Goal: Check status: Check status

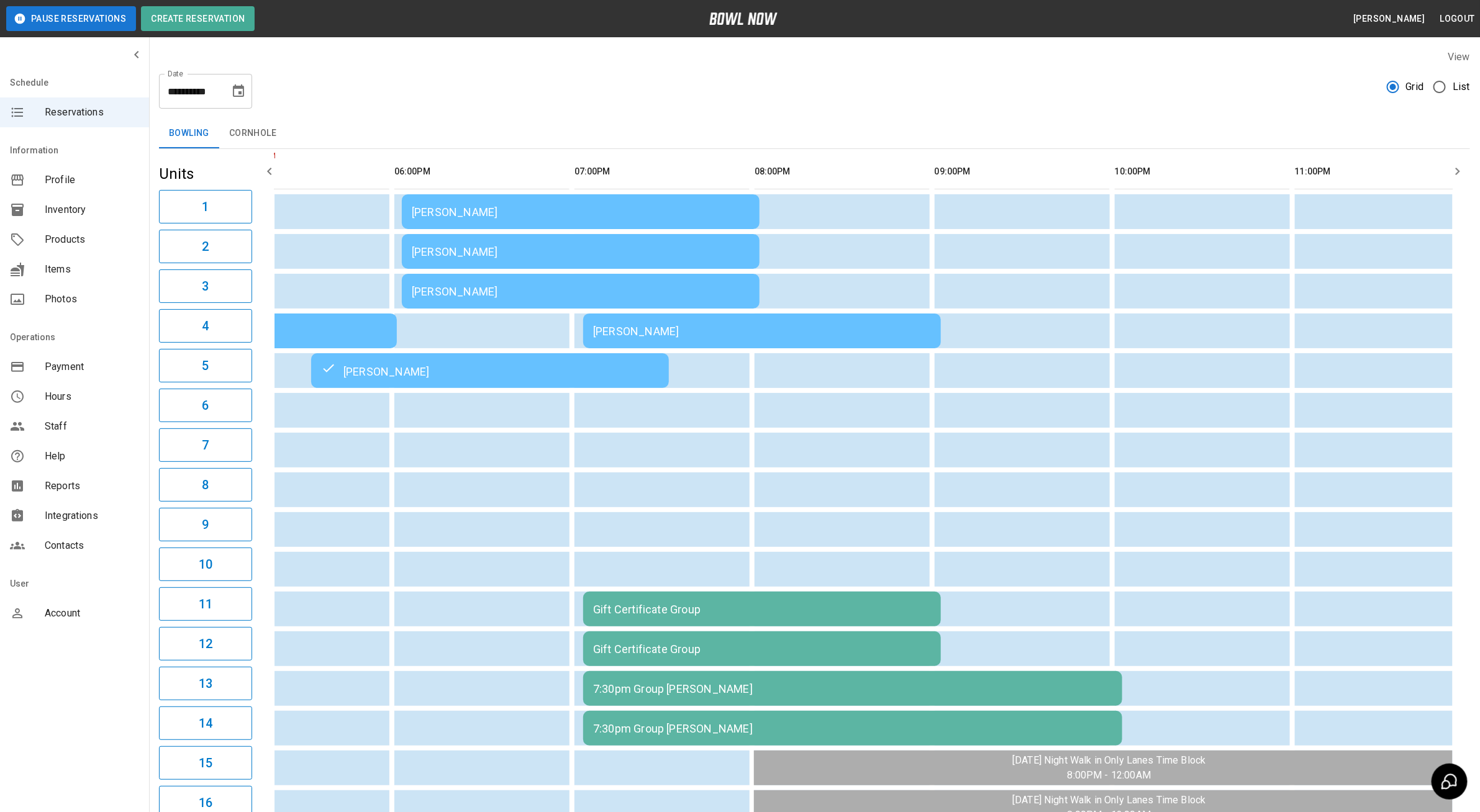
click at [515, 210] on div "[PERSON_NAME]" at bounding box center [581, 212] width 338 height 13
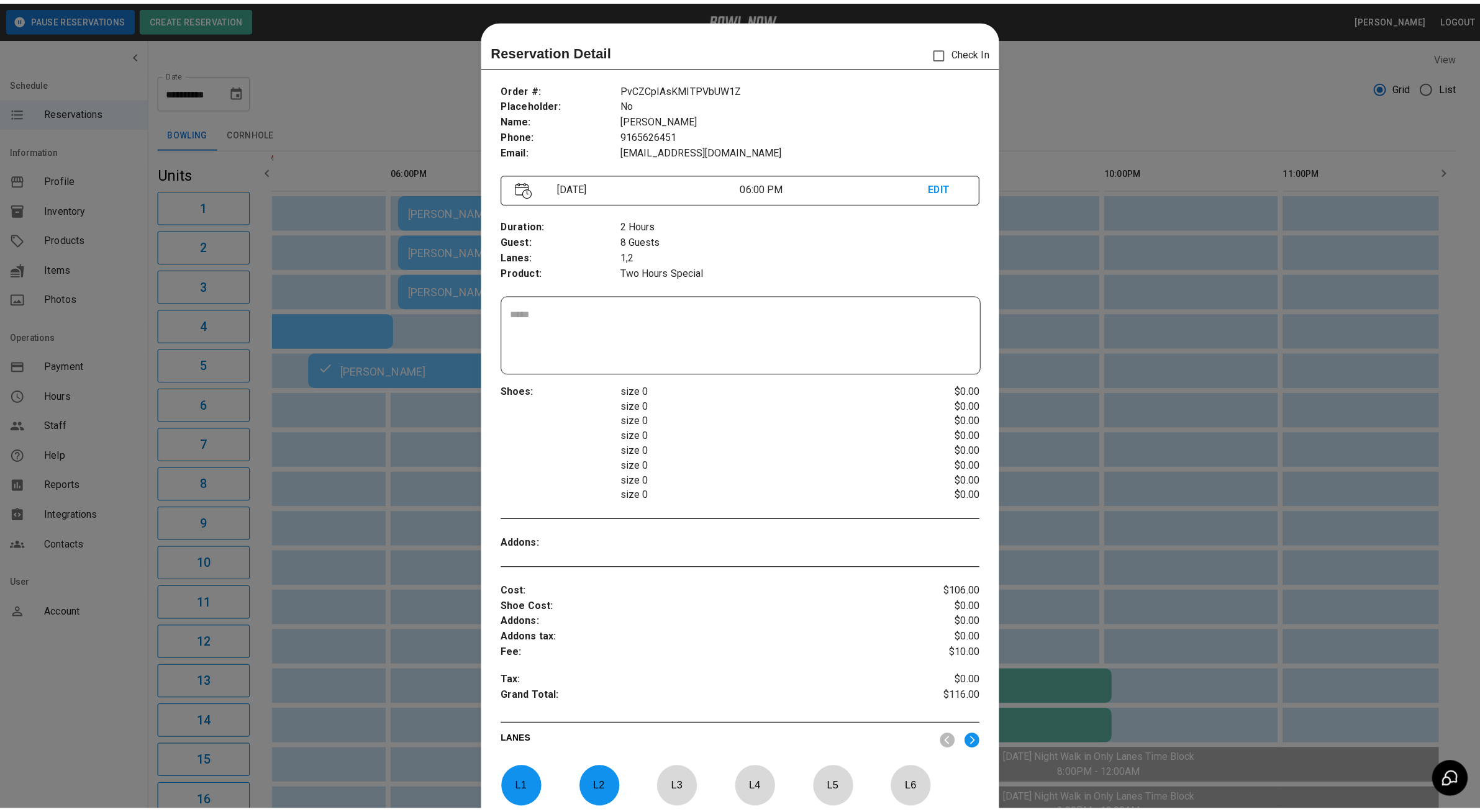
scroll to position [19, 0]
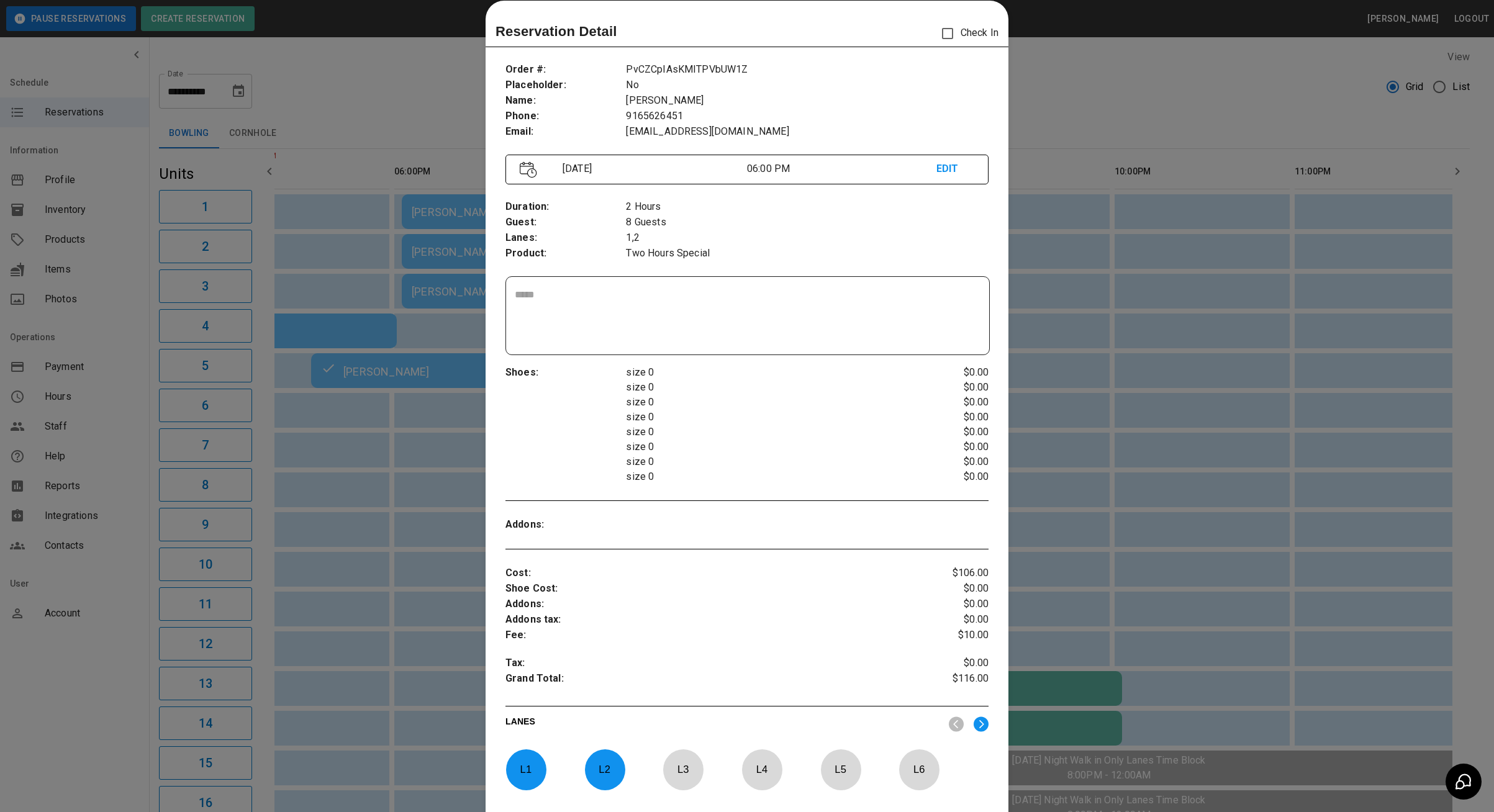
click at [330, 105] on div at bounding box center [747, 406] width 1494 height 812
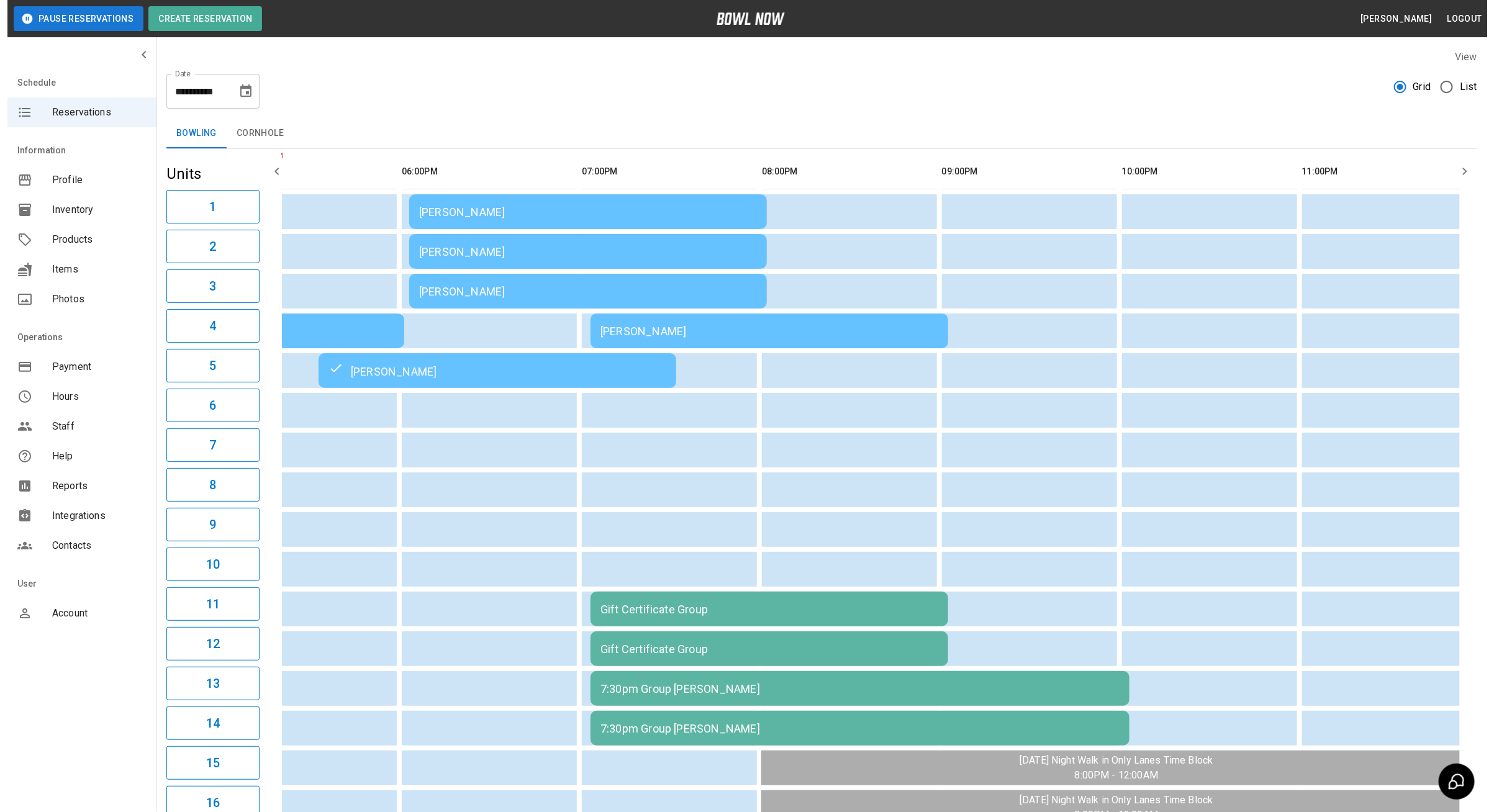
scroll to position [0, 943]
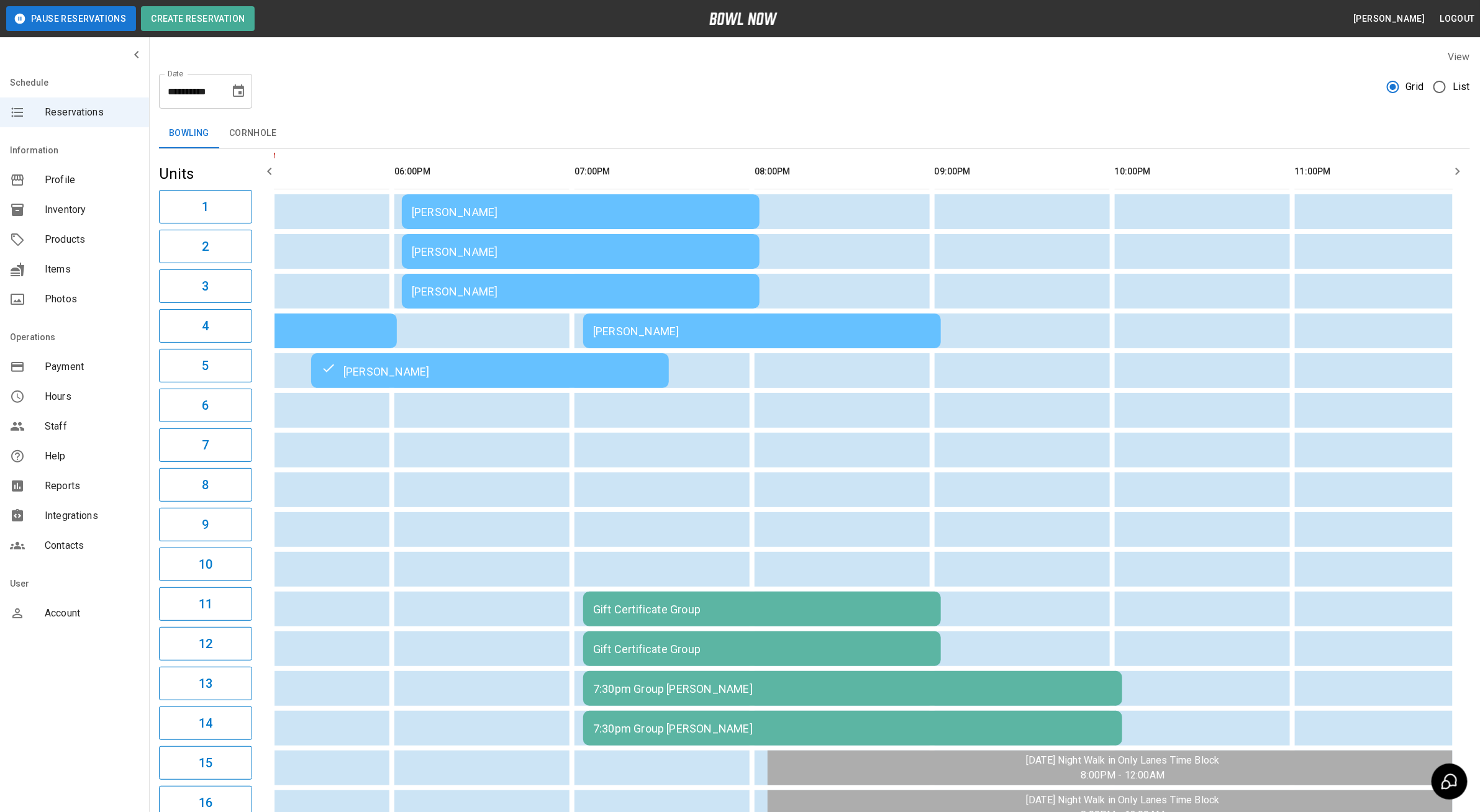
click at [513, 213] on div "[PERSON_NAME]" at bounding box center [581, 212] width 338 height 13
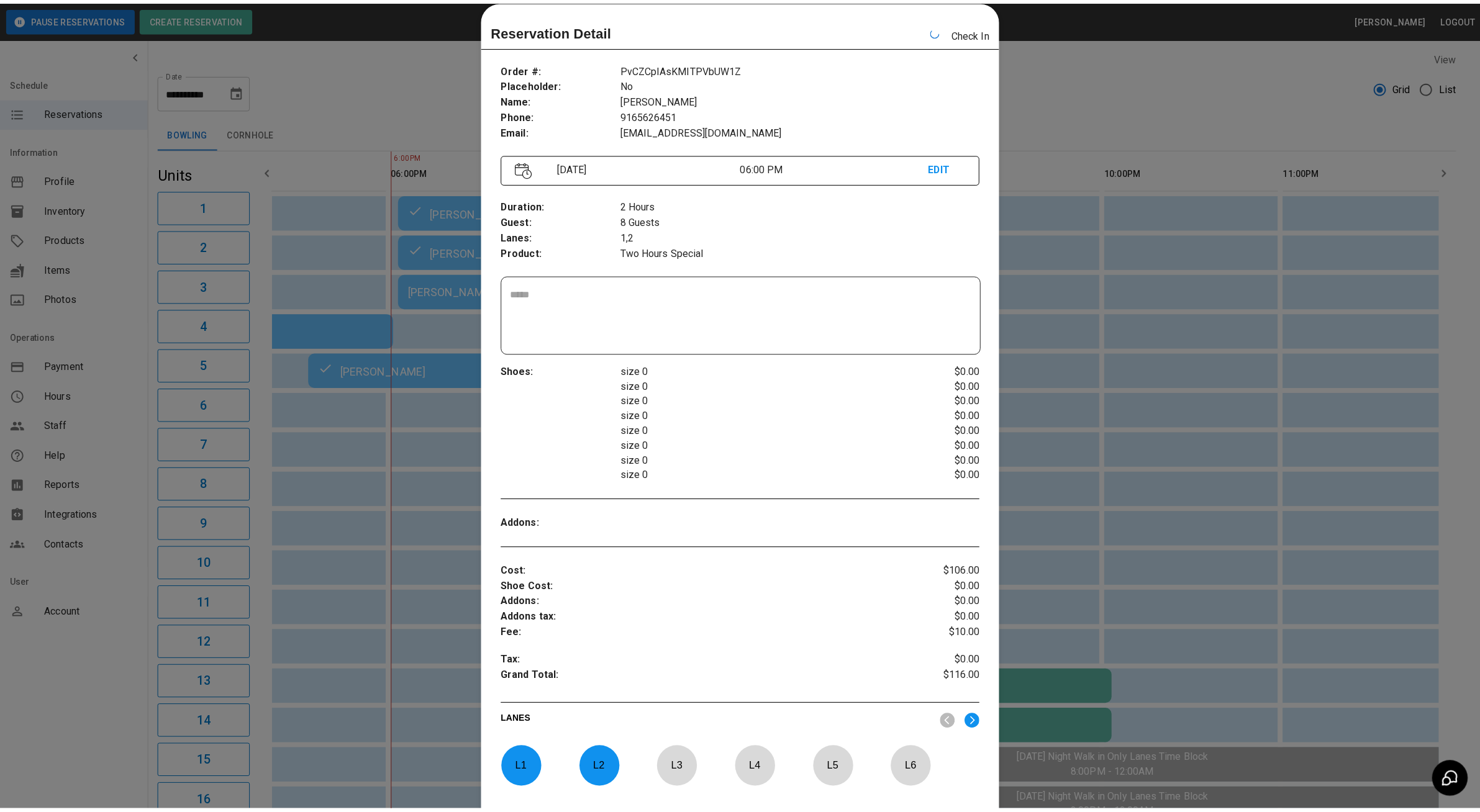
scroll to position [0, 956]
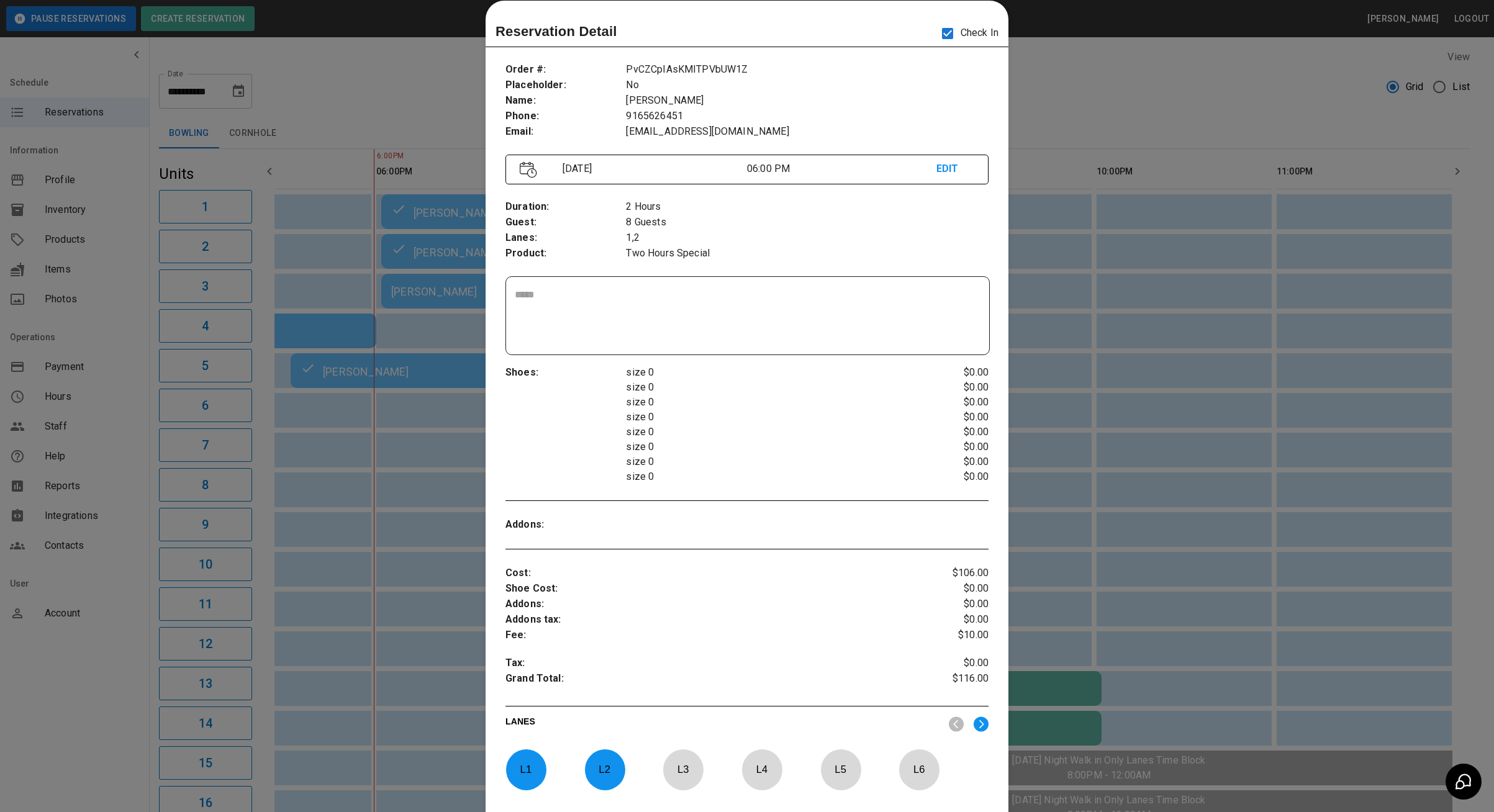
click at [1085, 63] on div at bounding box center [747, 406] width 1494 height 812
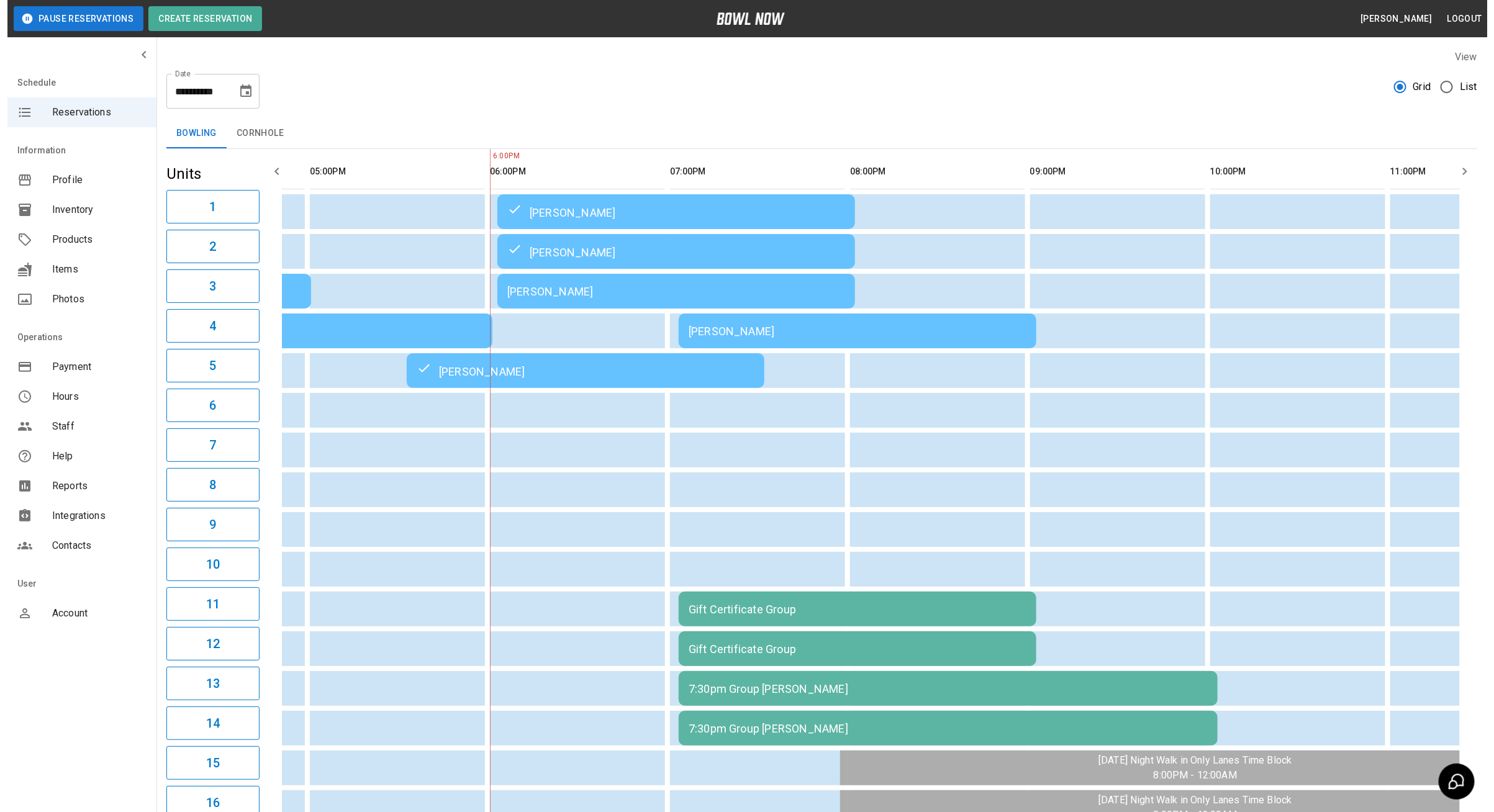
scroll to position [0, 826]
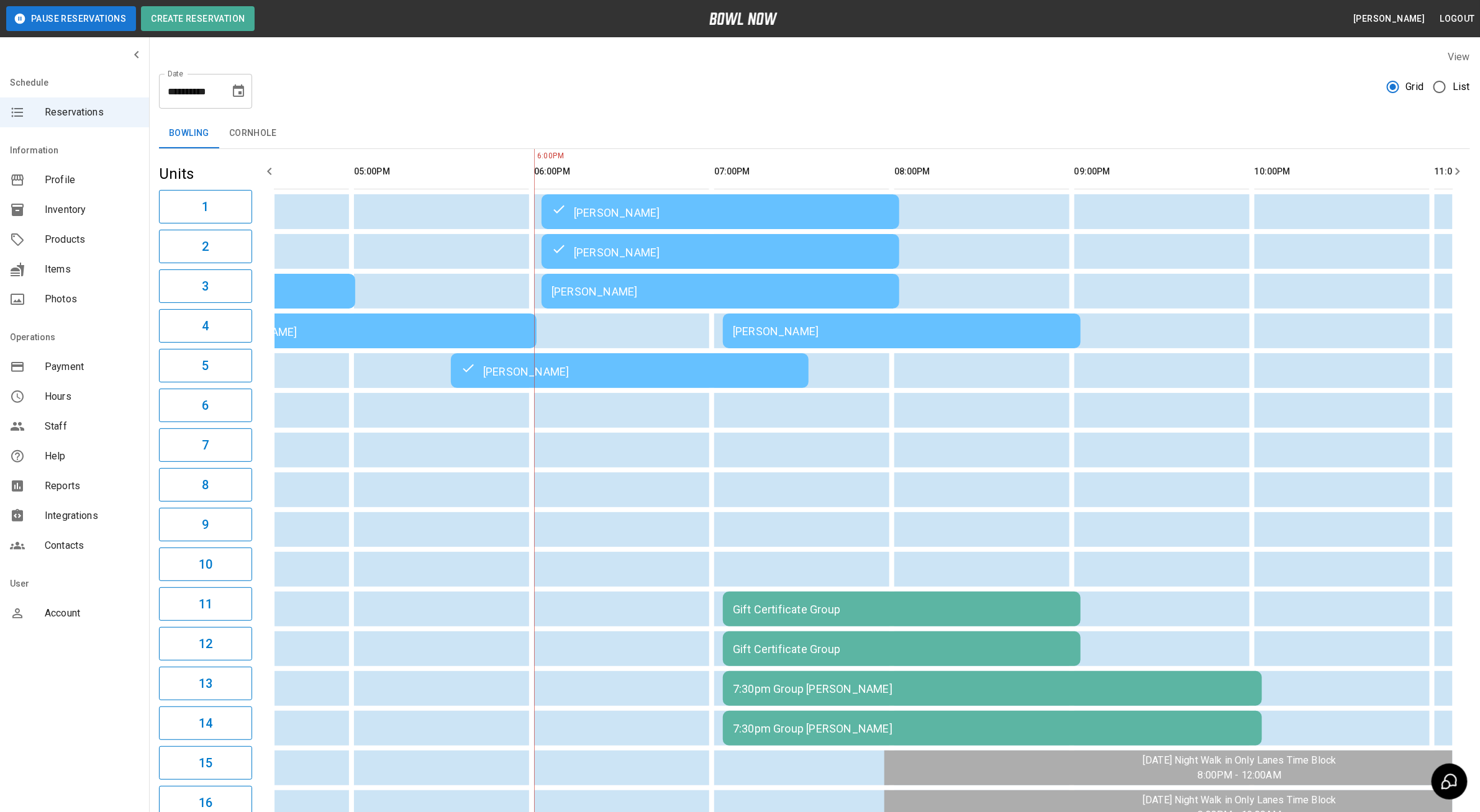
click at [585, 303] on td "[PERSON_NAME]" at bounding box center [720, 291] width 358 height 35
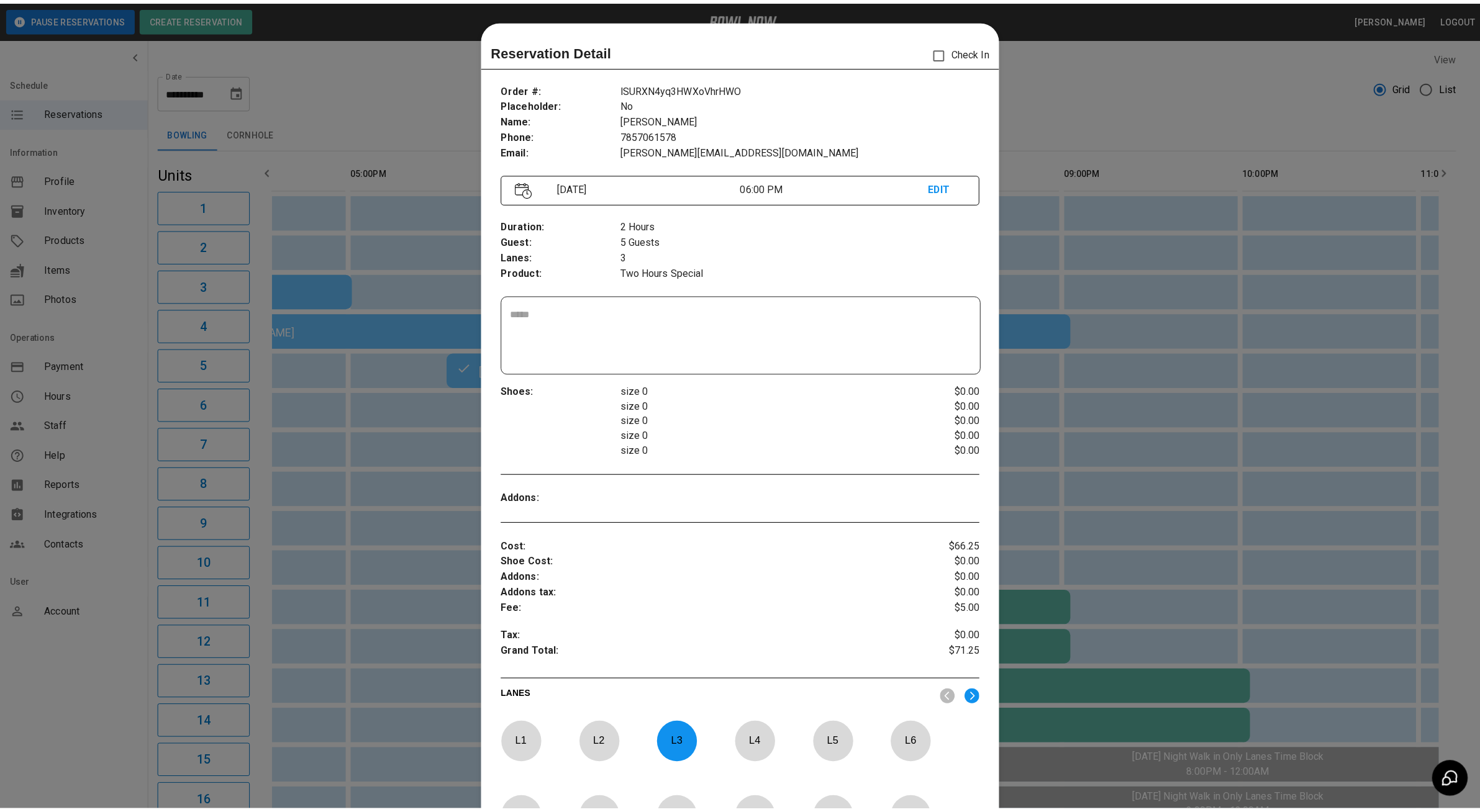
scroll to position [19, 0]
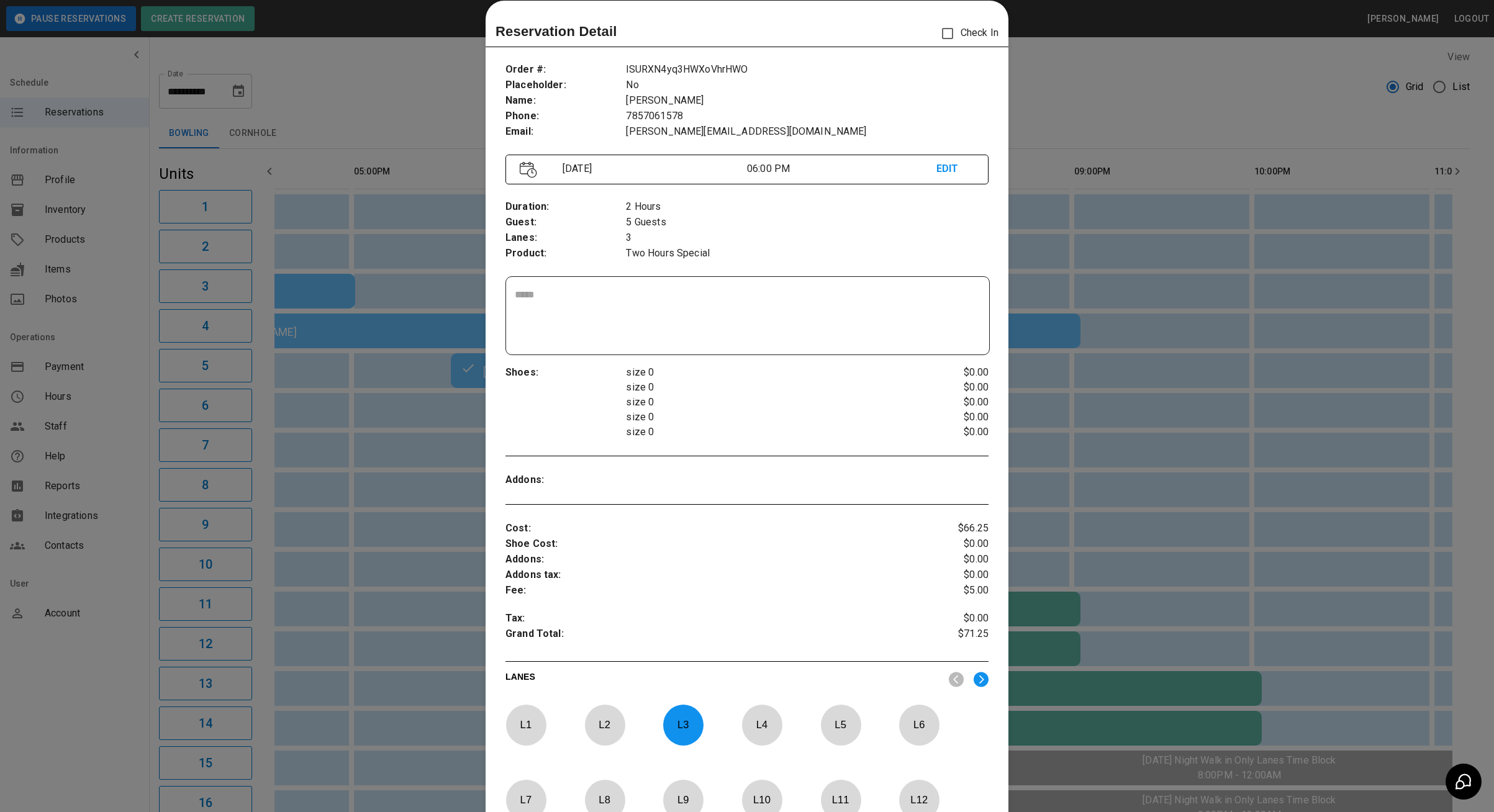
click at [1077, 85] on div at bounding box center [747, 406] width 1494 height 812
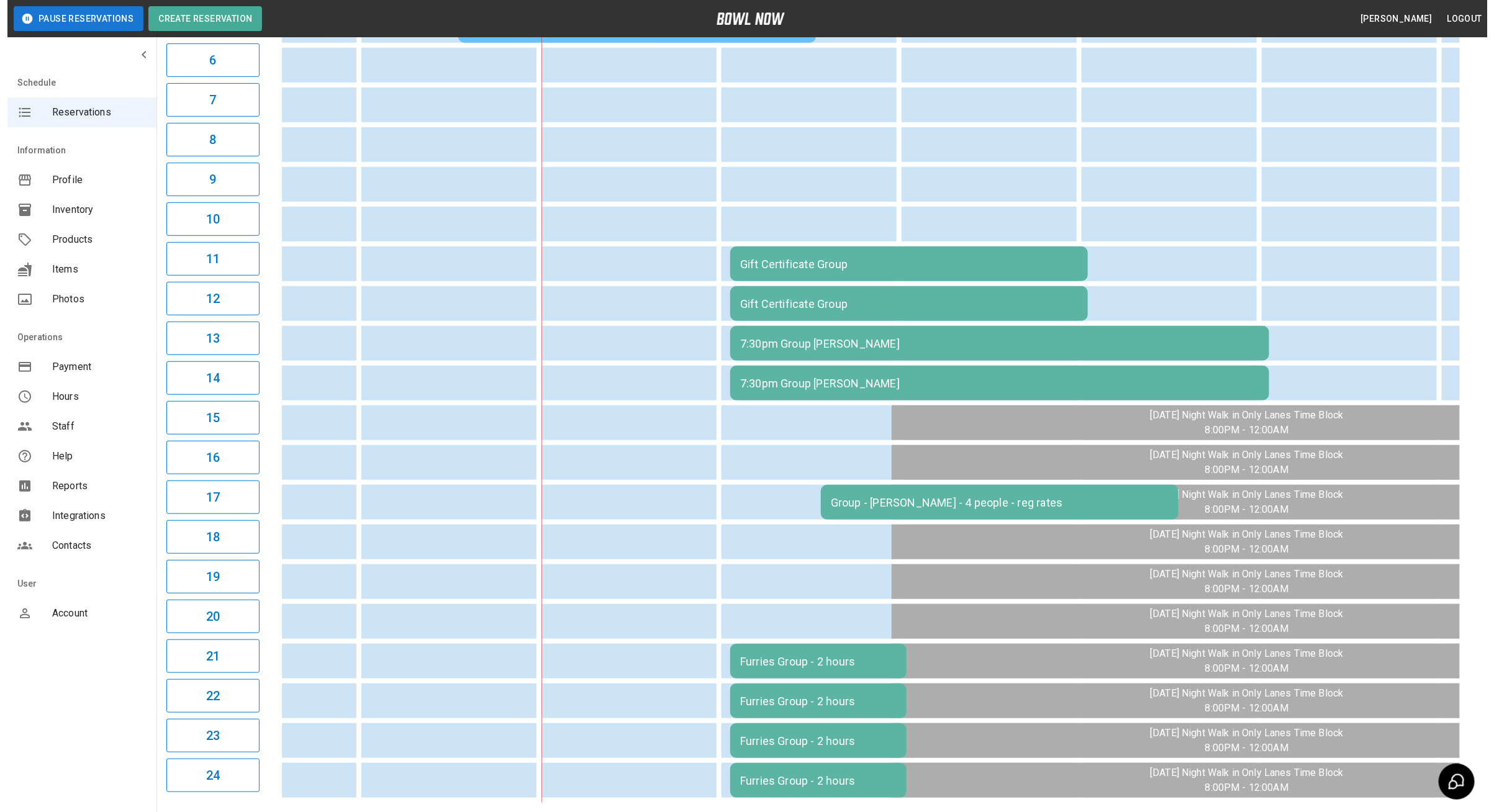
scroll to position [347, 0]
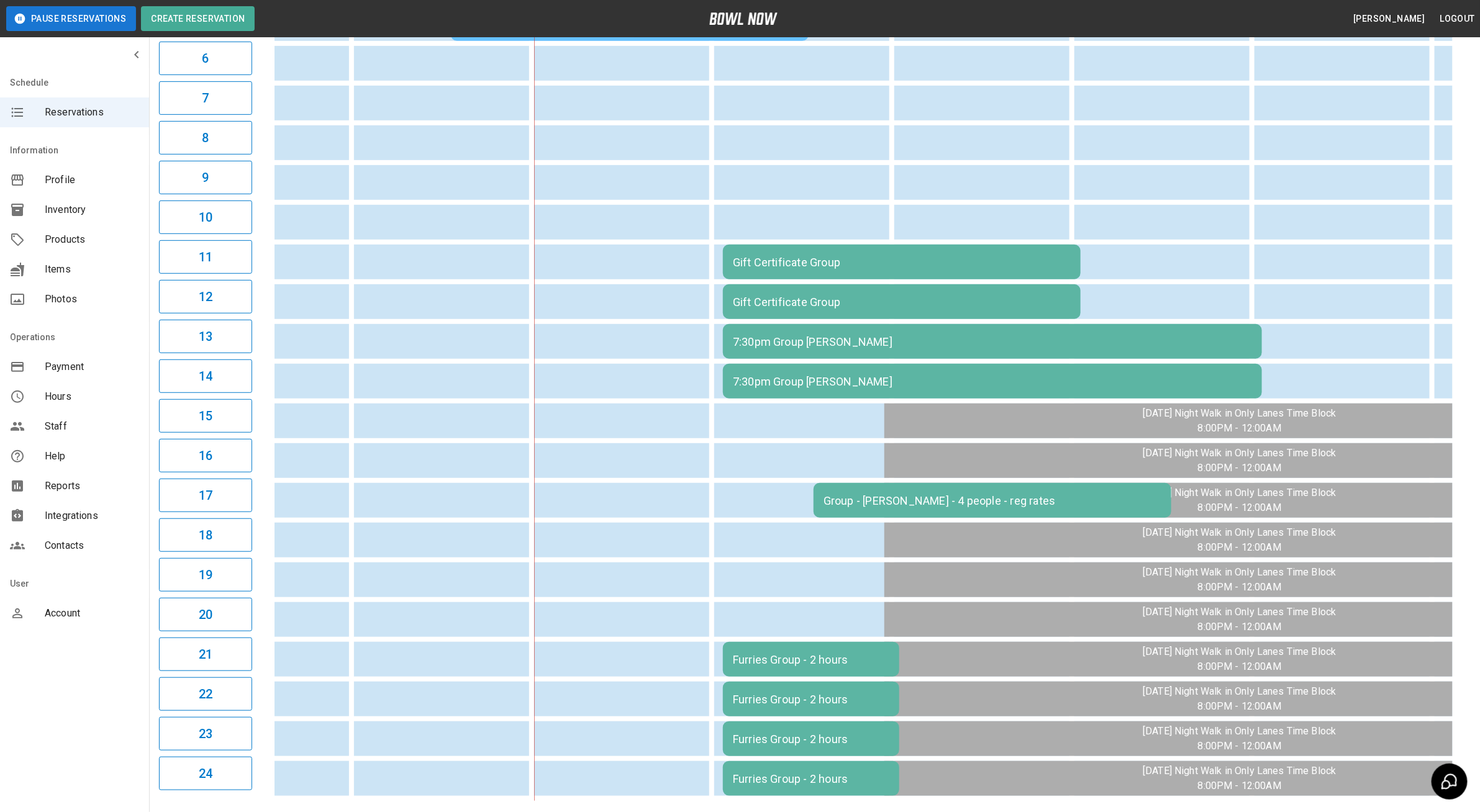
click at [744, 263] on div "Gift Certificate Group" at bounding box center [902, 262] width 338 height 13
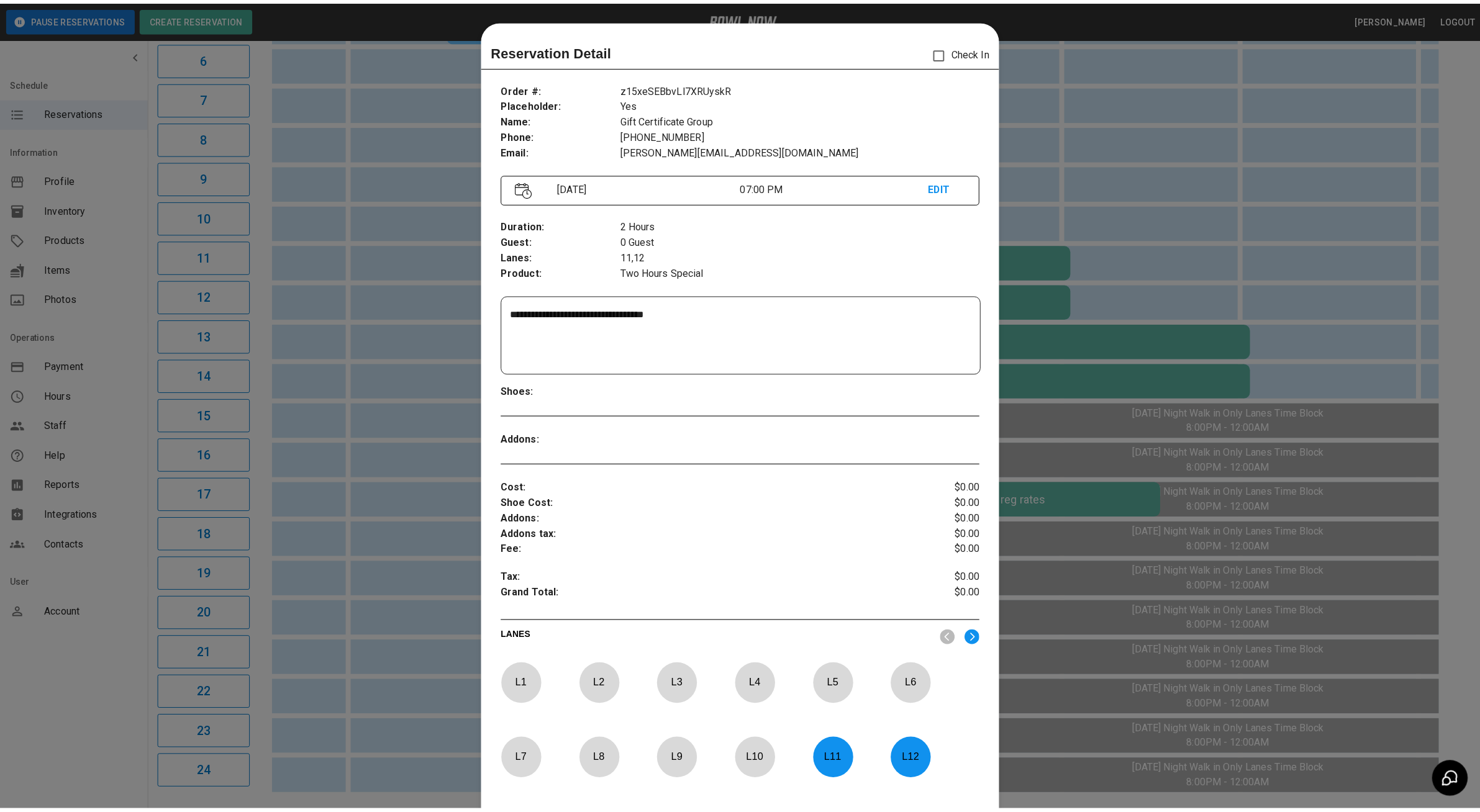
scroll to position [19, 0]
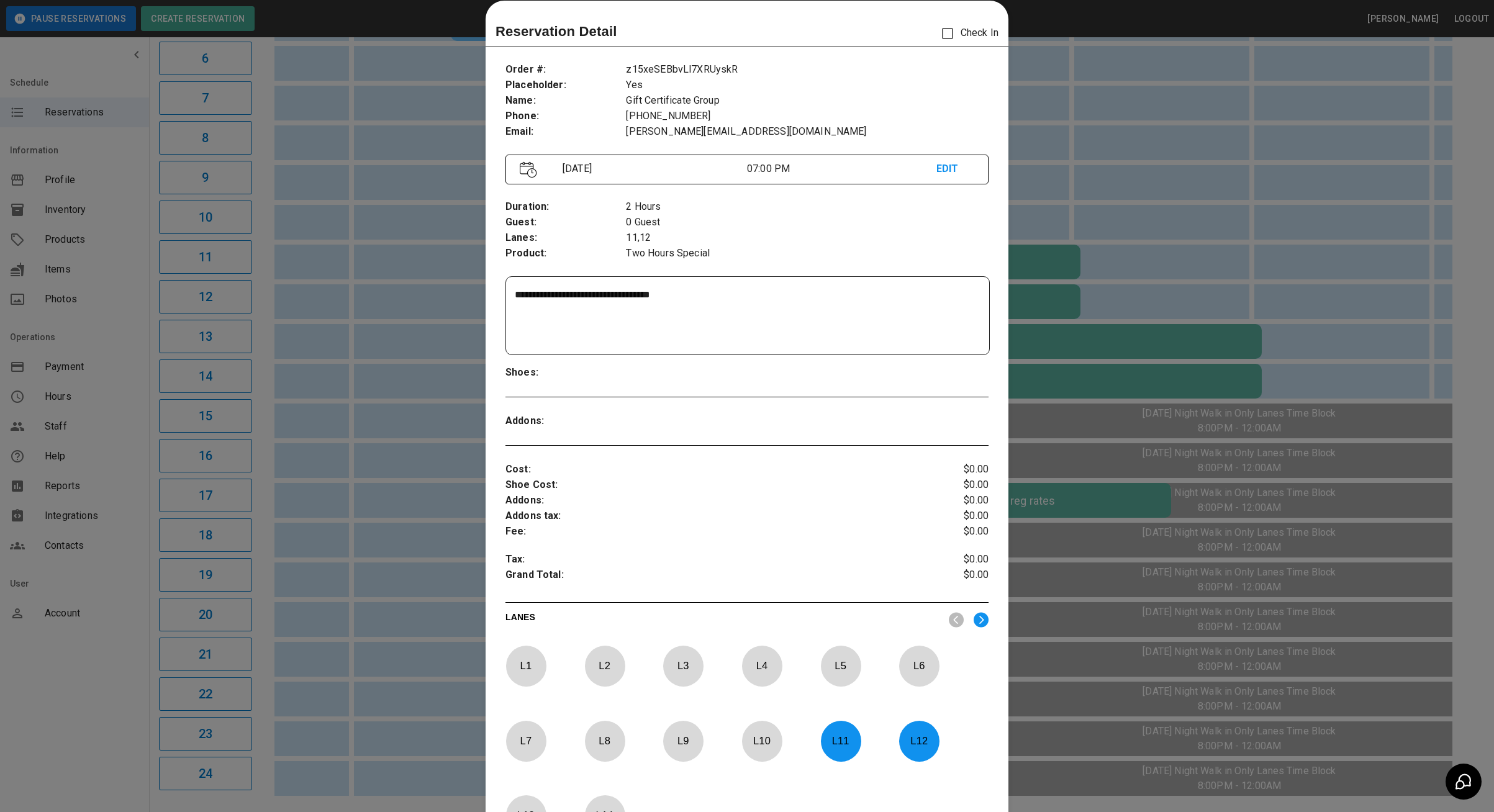
click at [364, 366] on div at bounding box center [747, 406] width 1494 height 812
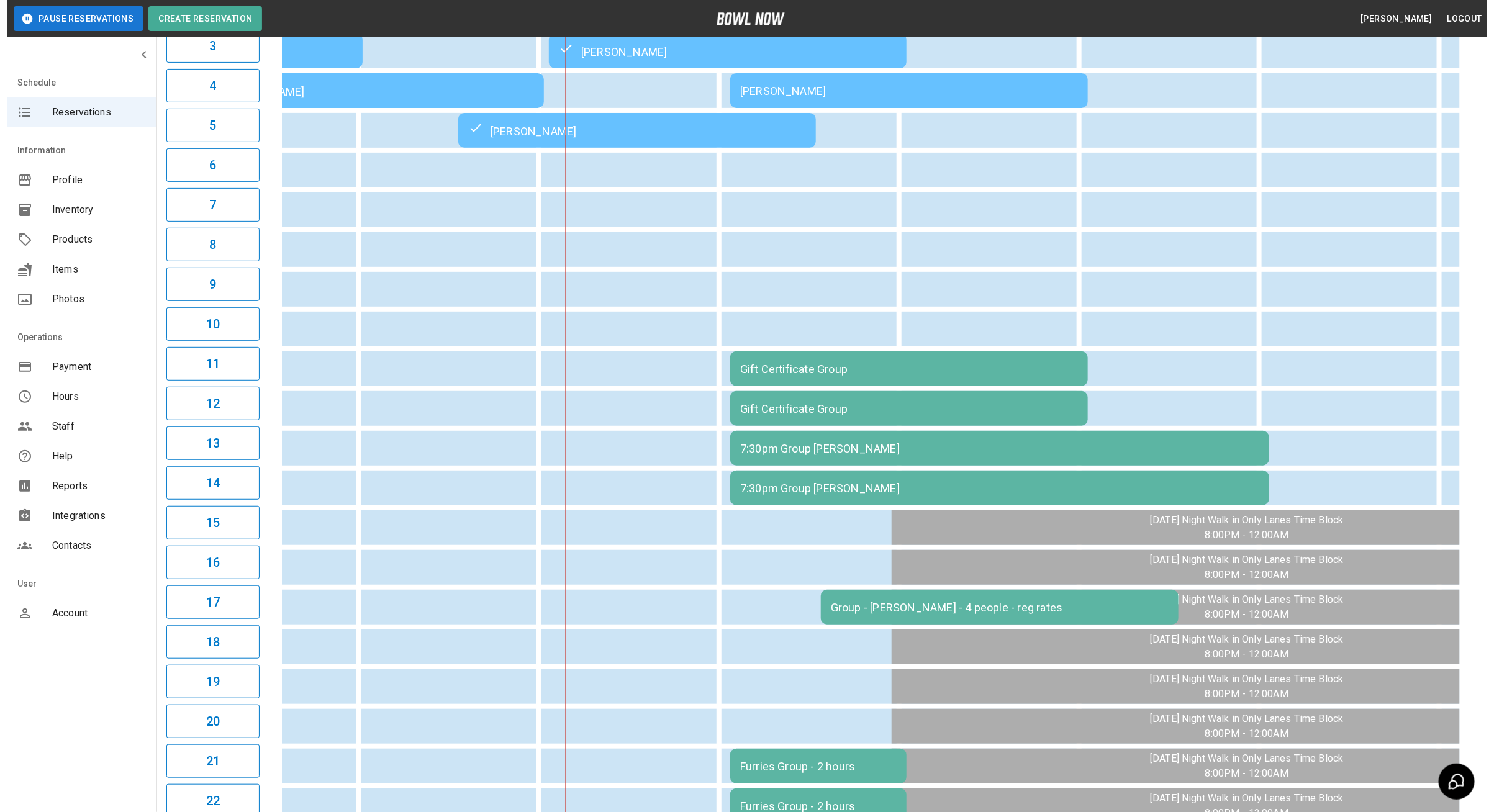
scroll to position [236, 0]
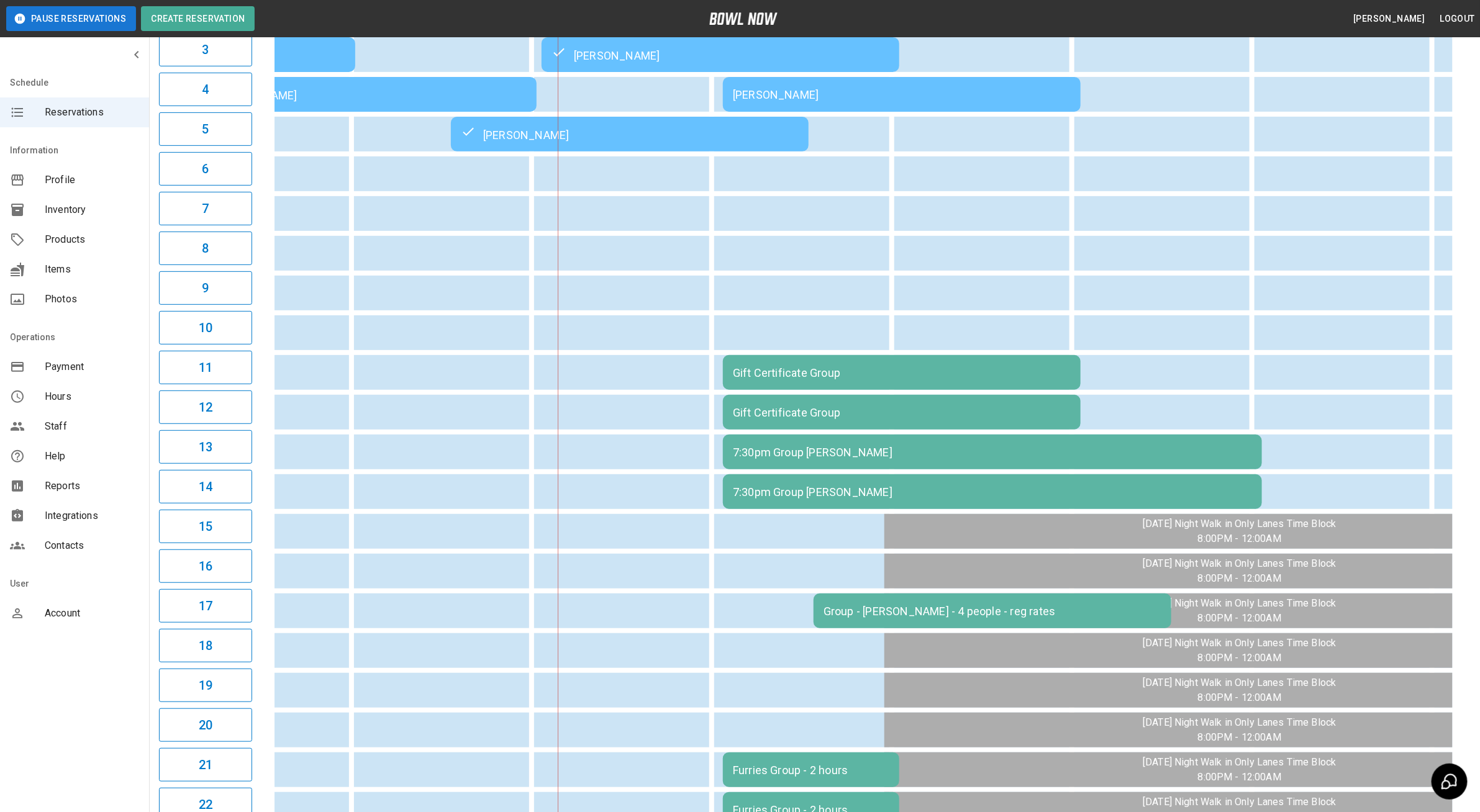
click at [971, 454] on div "7:30pm Group [PERSON_NAME]" at bounding box center [993, 453] width 519 height 13
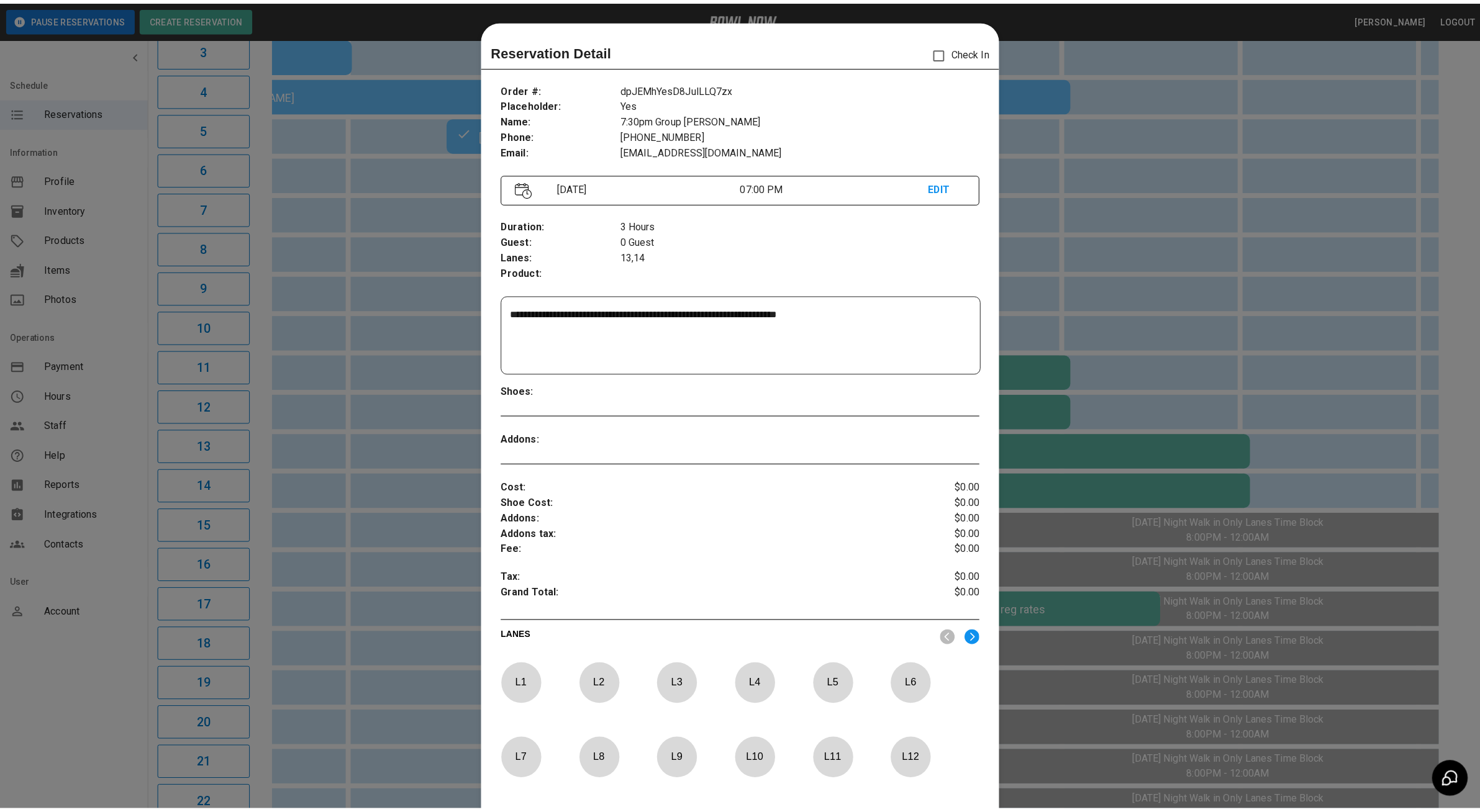
scroll to position [19, 0]
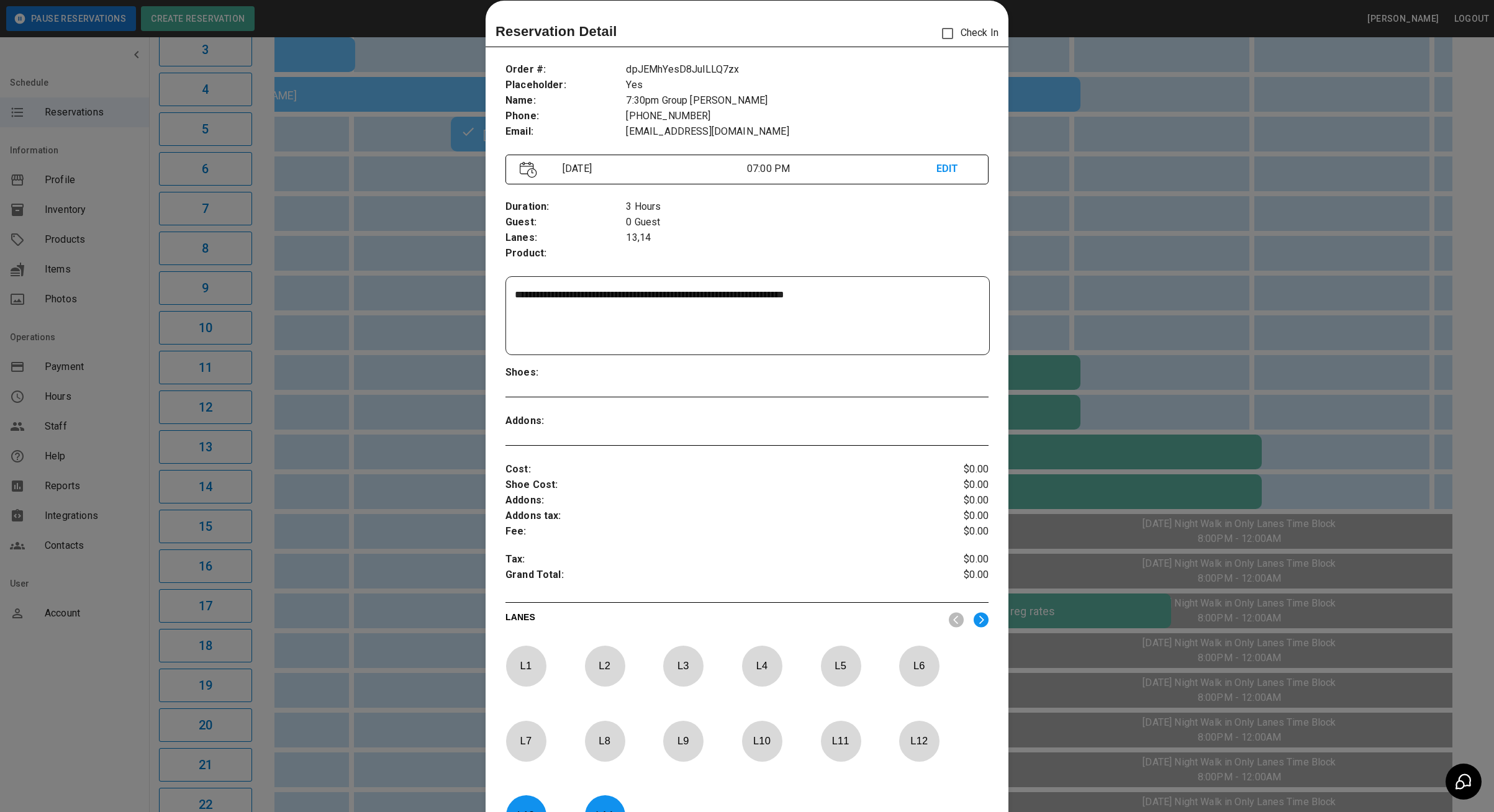
click at [370, 450] on div at bounding box center [747, 406] width 1494 height 812
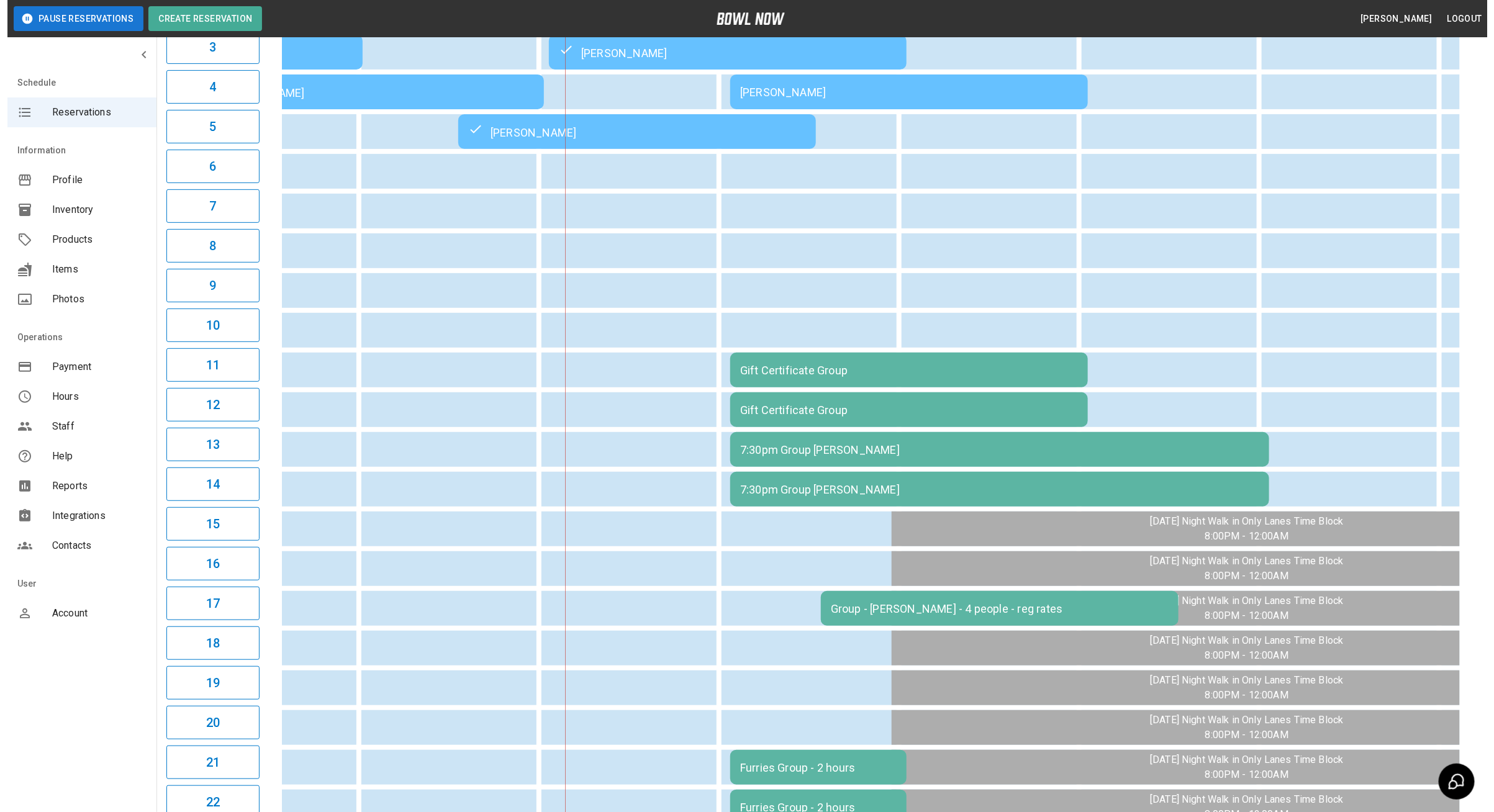
scroll to position [0, 0]
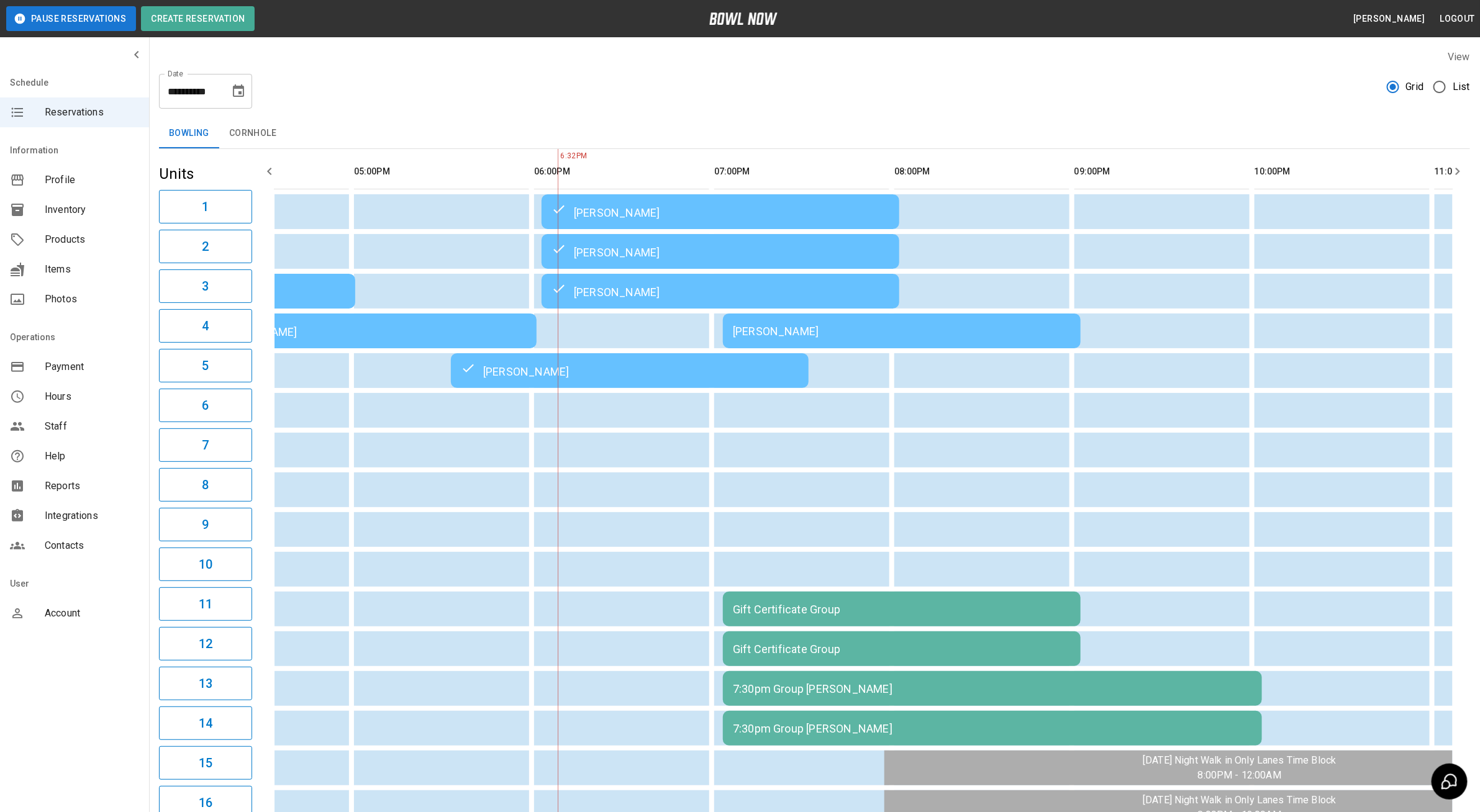
click at [796, 334] on div "[PERSON_NAME]" at bounding box center [902, 332] width 338 height 13
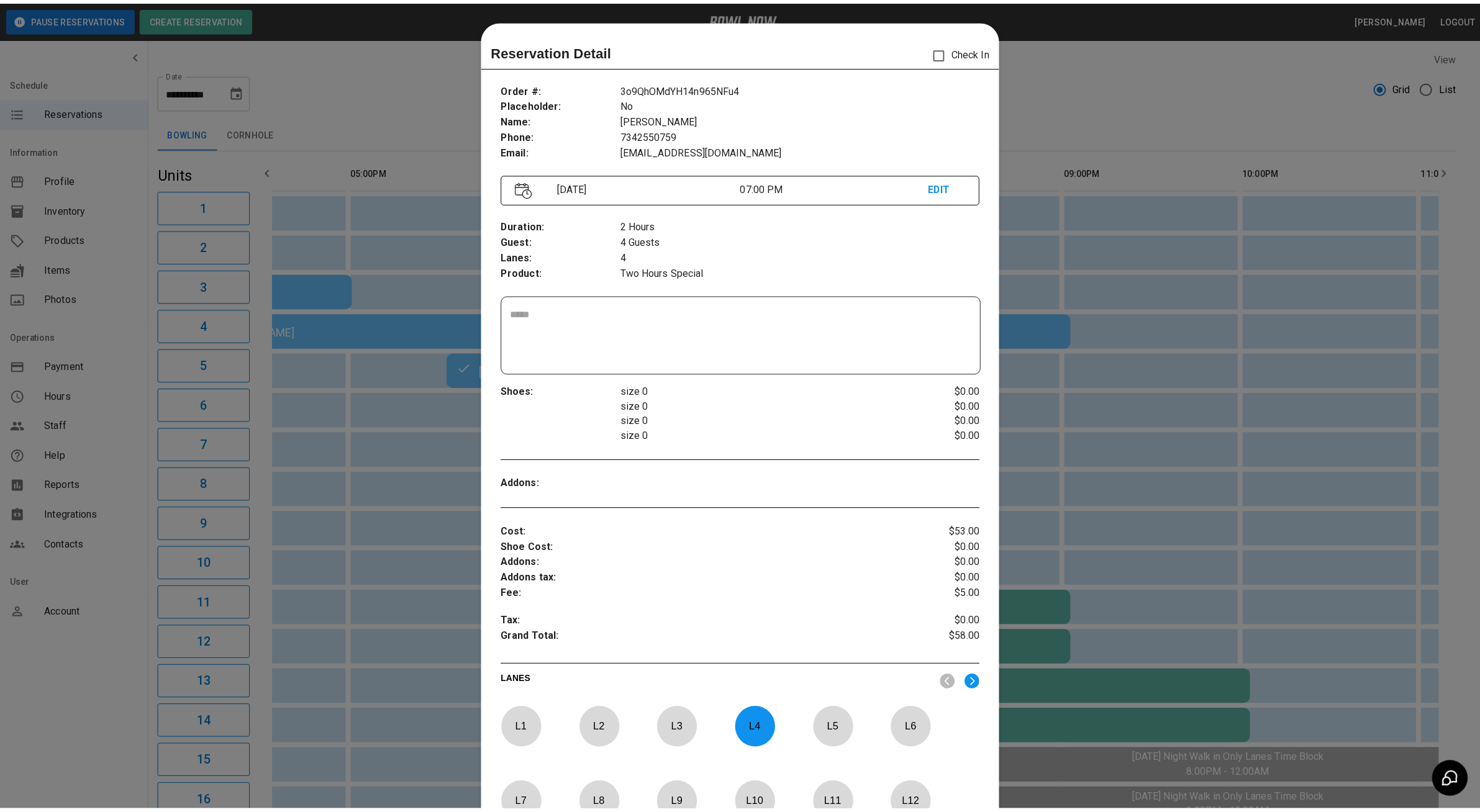
scroll to position [19, 0]
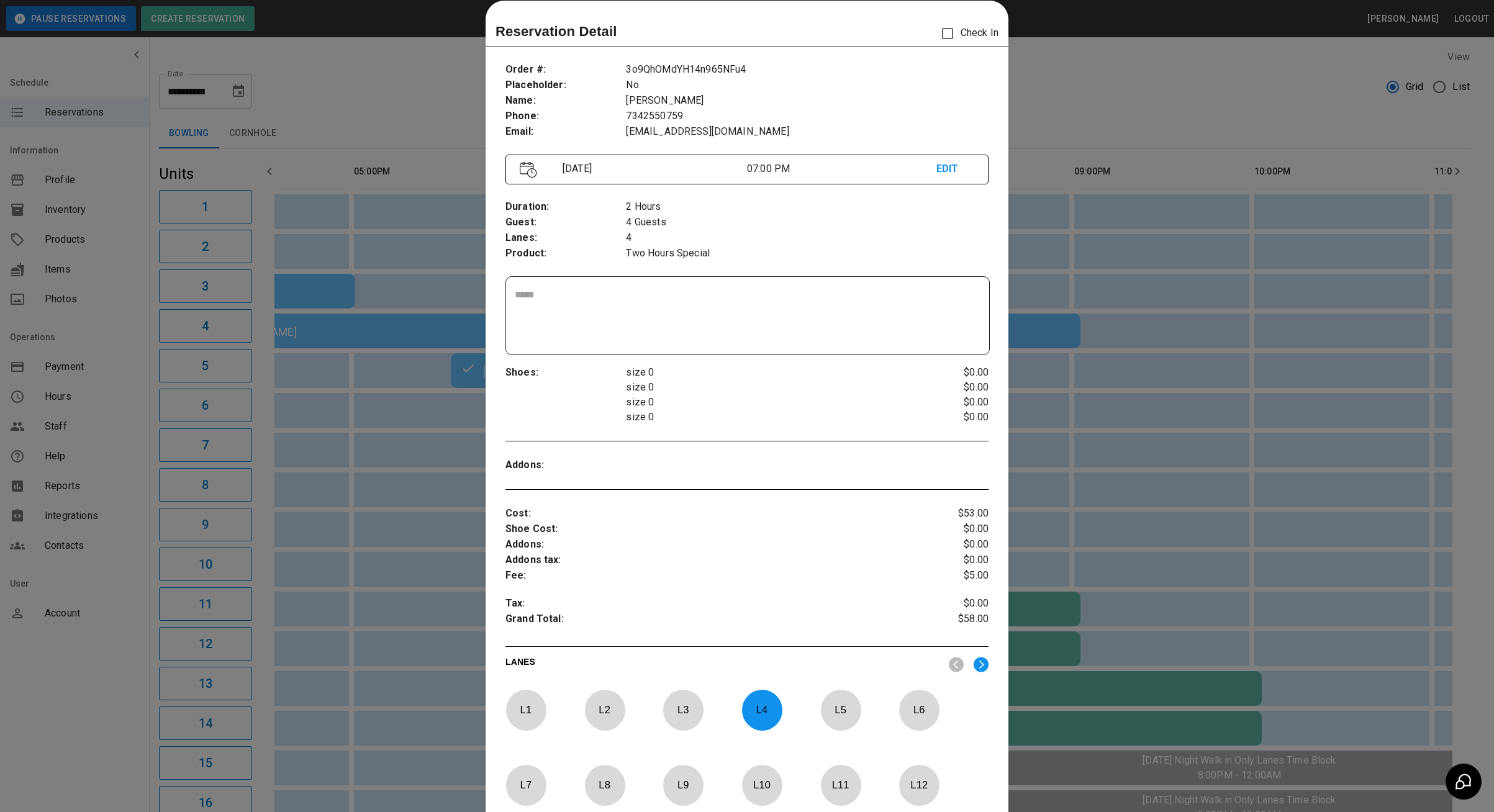
click at [360, 538] on div at bounding box center [747, 406] width 1494 height 812
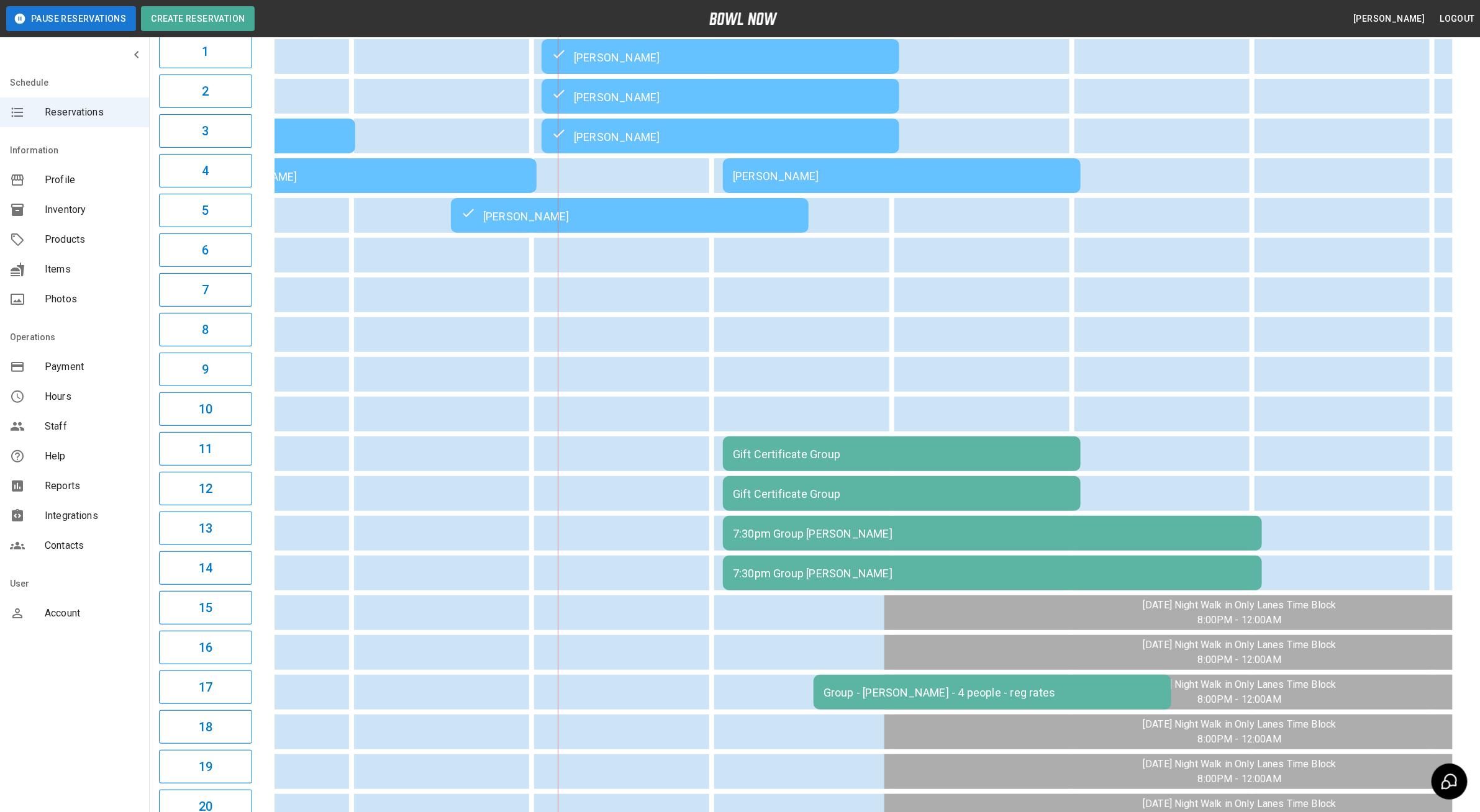
scroll to position [181, 0]
